Goal: Task Accomplishment & Management: Complete application form

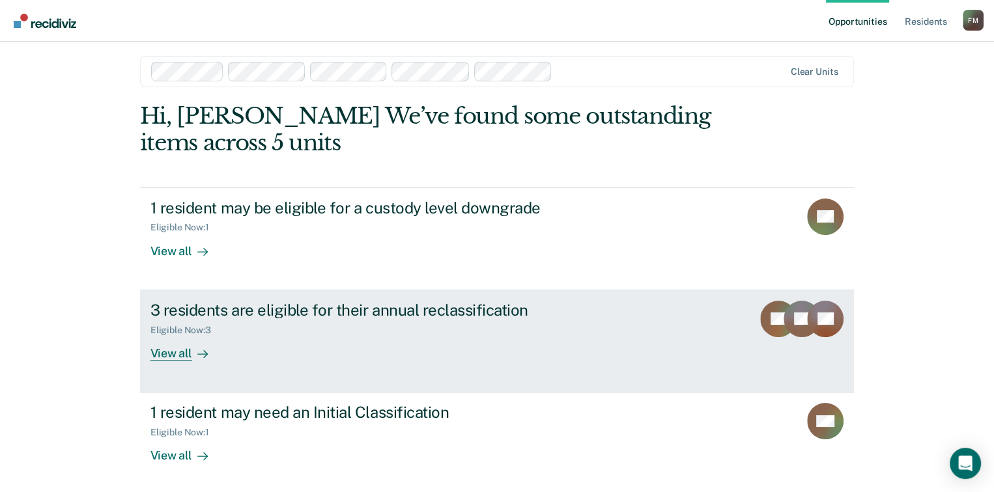
scroll to position [8, 0]
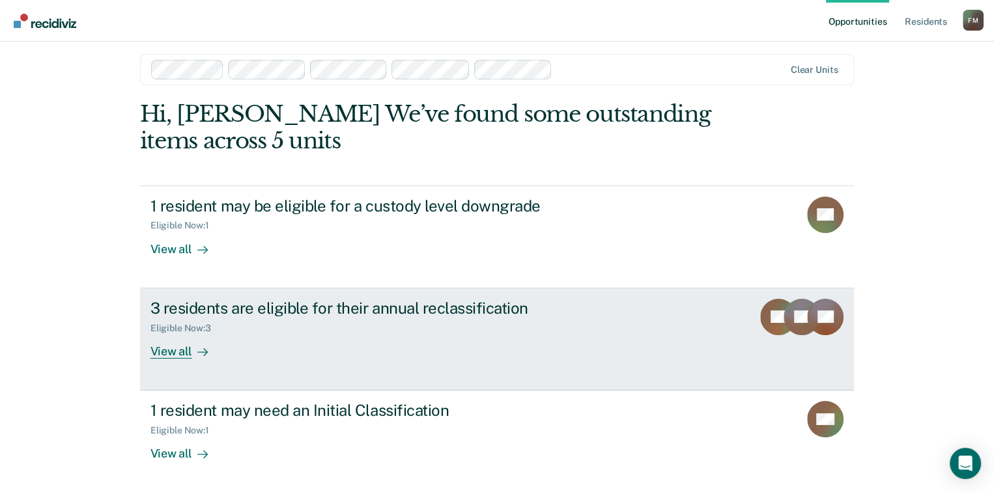
click at [176, 352] on div "View all" at bounding box center [186, 345] width 73 height 25
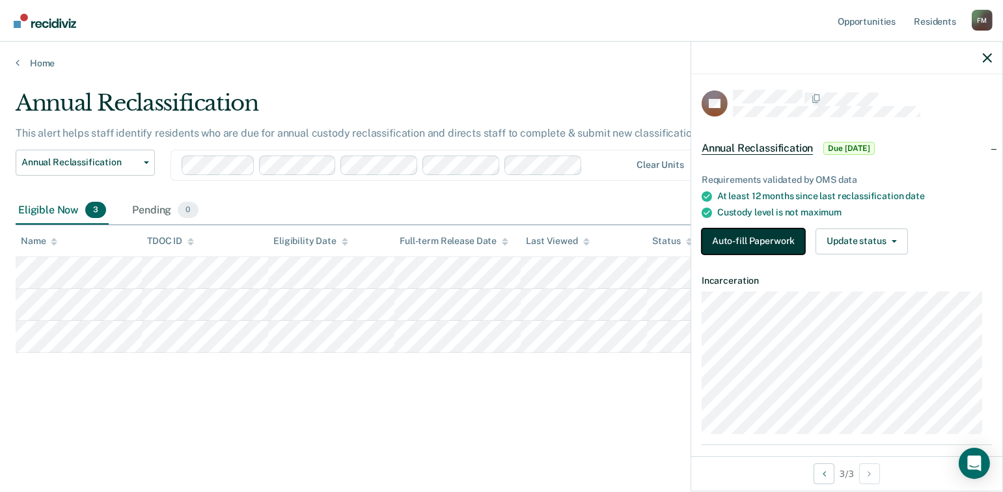
click at [778, 244] on button "Auto-fill Paperwork" at bounding box center [754, 242] width 104 height 26
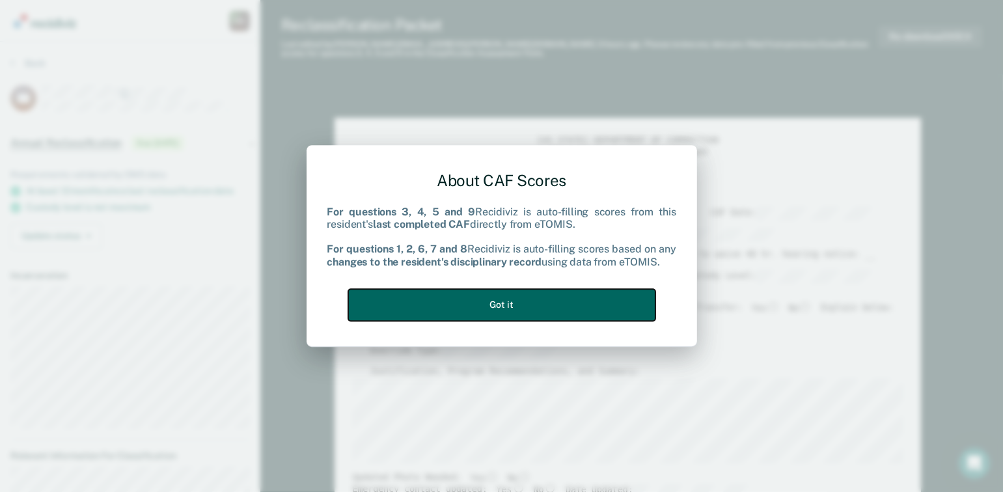
click at [529, 307] on button "Got it" at bounding box center [501, 305] width 307 height 32
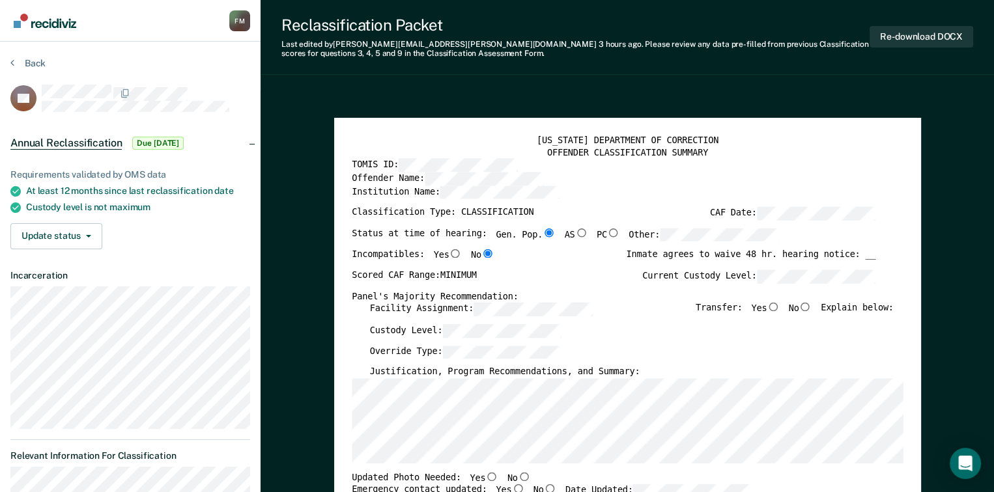
click at [811, 305] on input "No" at bounding box center [804, 307] width 13 height 9
type textarea "x"
radio input "true"
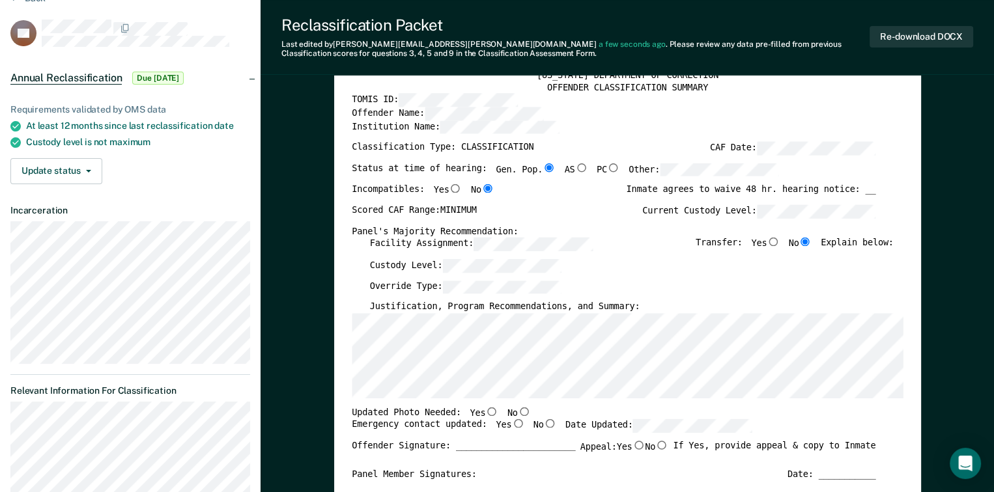
scroll to position [130, 0]
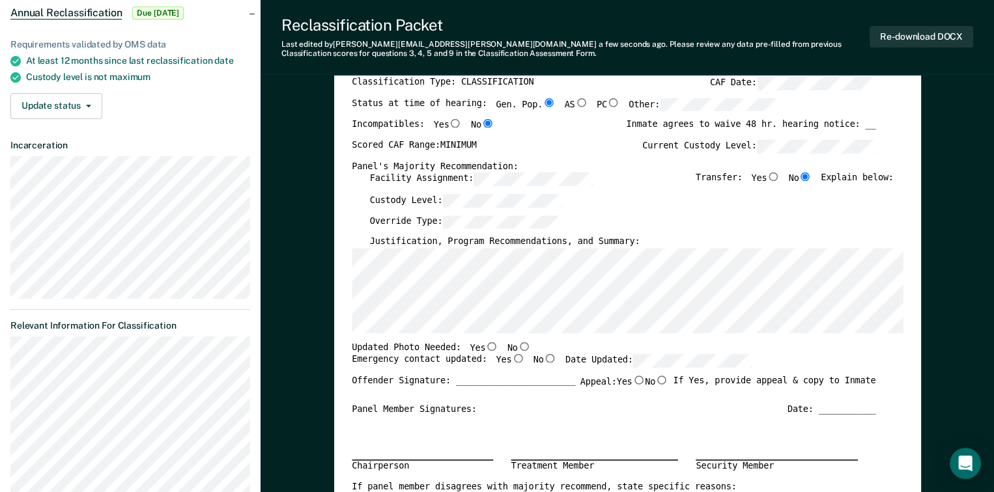
click at [485, 343] on input "Yes" at bounding box center [491, 346] width 13 height 9
type textarea "x"
radio input "true"
click at [511, 361] on input "Yes" at bounding box center [517, 358] width 13 height 9
type textarea "x"
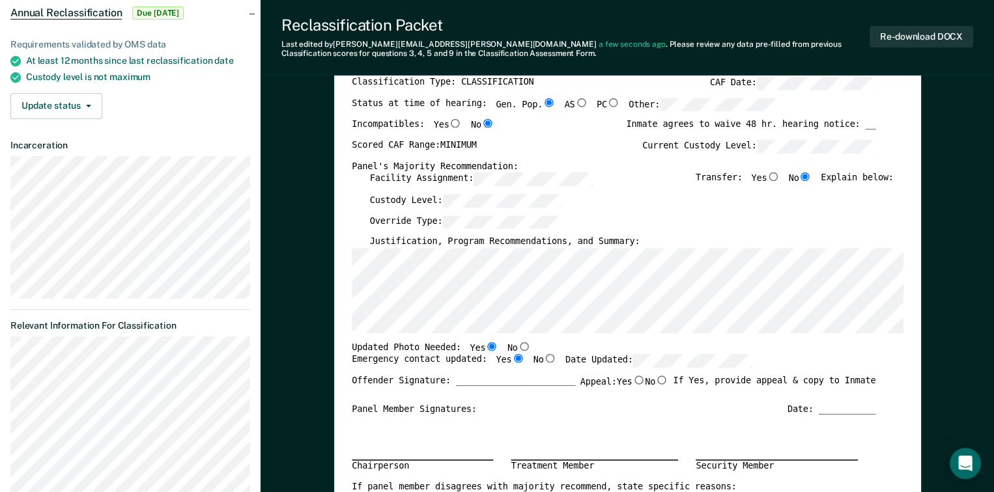
radio input "true"
click at [632, 195] on div "Custody Level:" at bounding box center [631, 203] width 524 height 21
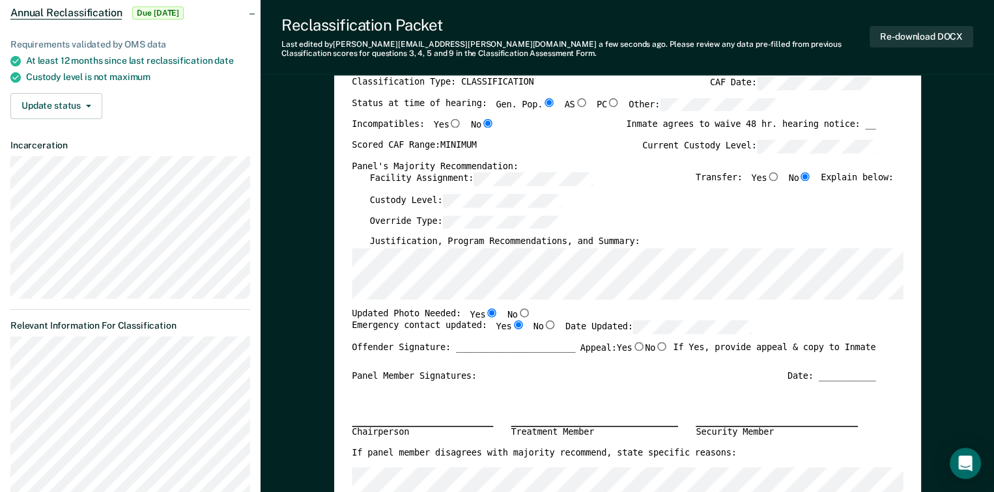
type textarea "x"
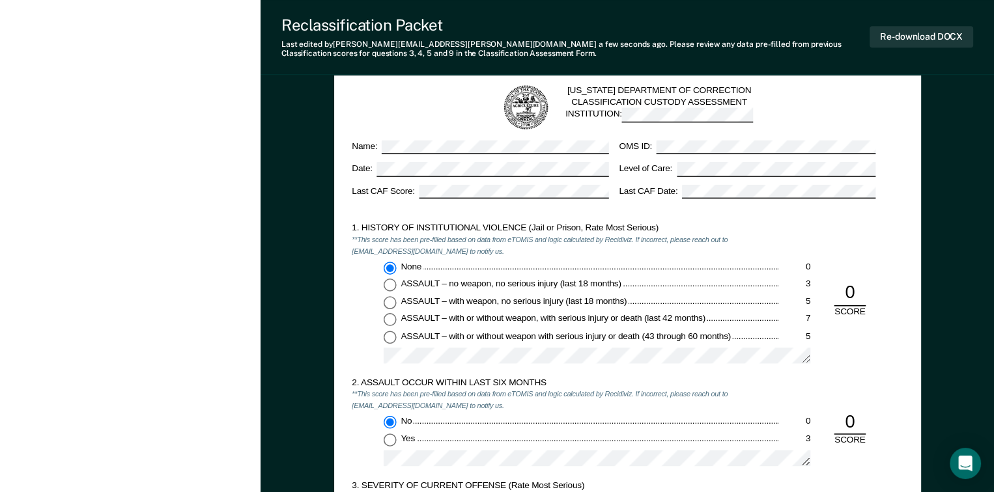
scroll to position [847, 0]
